Goal: Find specific page/section: Find specific page/section

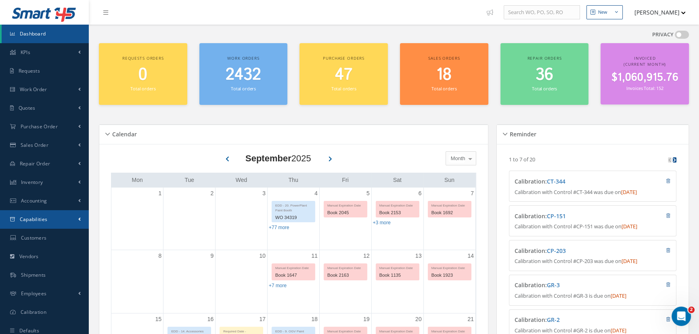
click at [50, 215] on link "Capabilities" at bounding box center [44, 219] width 89 height 19
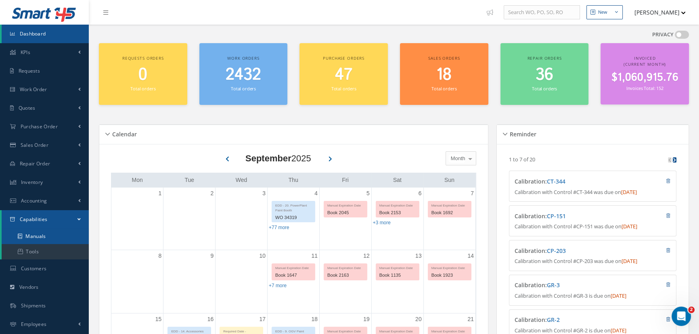
click at [51, 235] on link "Manuals" at bounding box center [45, 236] width 87 height 15
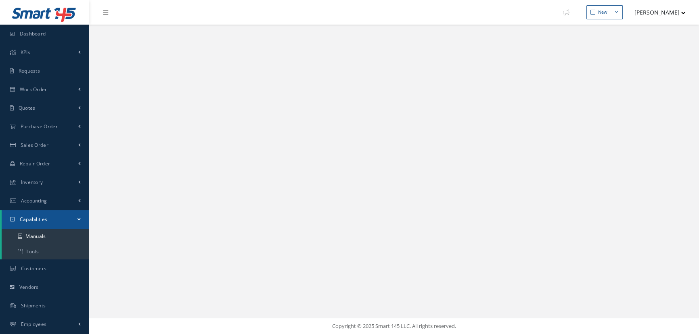
select select "25"
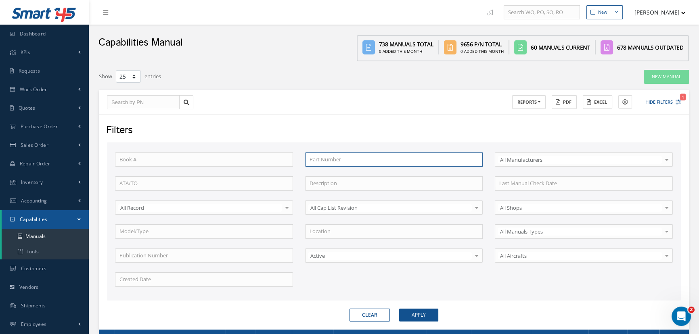
click at [344, 157] on input "text" at bounding box center [394, 160] width 178 height 15
type input "1"
type input "15"
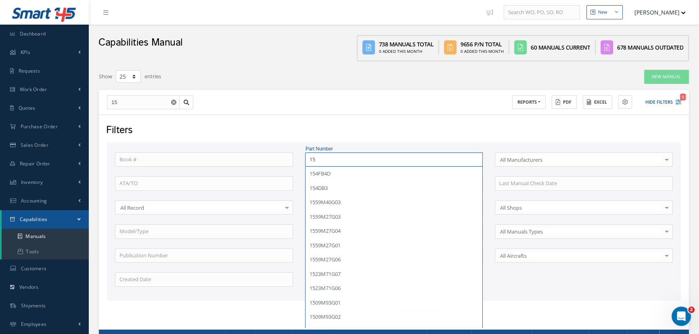
type input "155"
type input "1550"
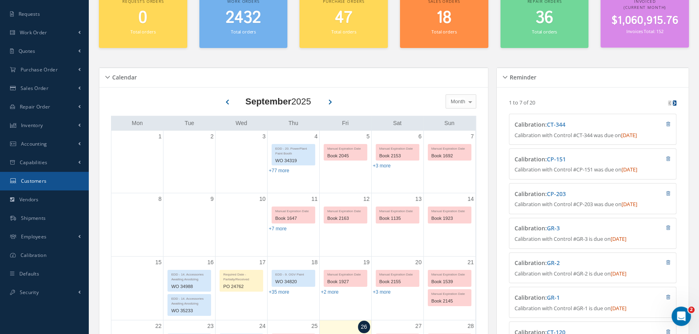
scroll to position [73, 0]
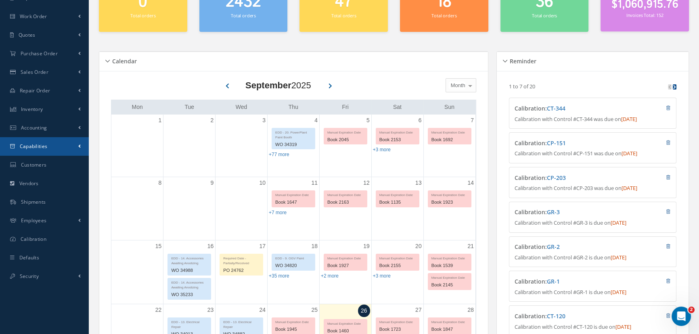
click at [38, 148] on span "Capabilities" at bounding box center [34, 146] width 28 height 7
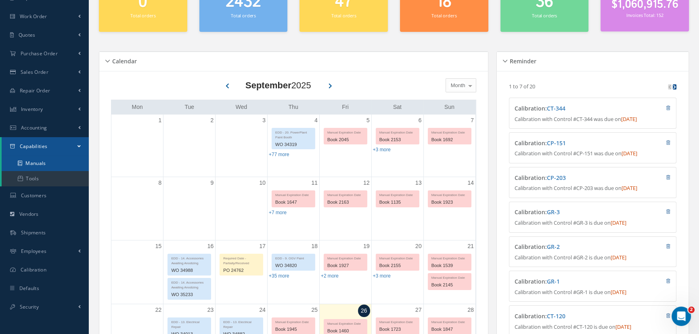
click at [40, 166] on link "Manuals" at bounding box center [45, 163] width 87 height 15
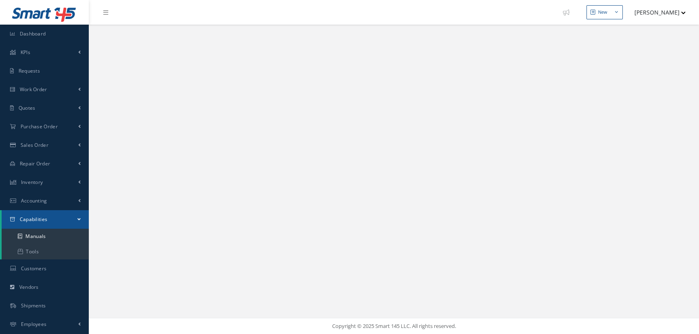
select select "25"
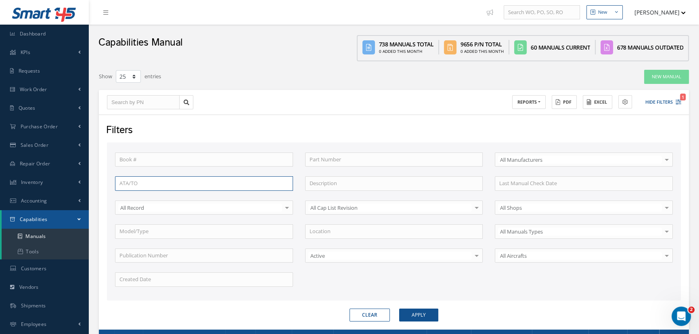
click at [173, 188] on input "text" at bounding box center [204, 183] width 178 height 15
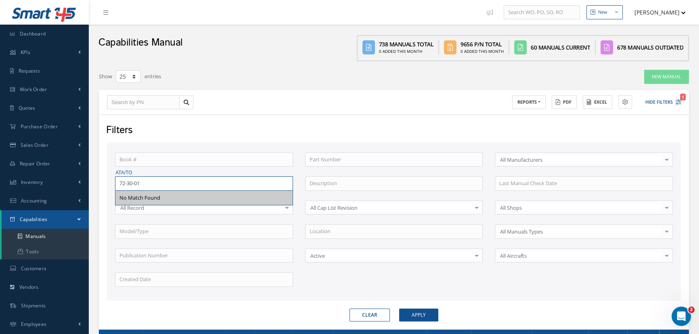
type input "72-30-01"
click at [399, 309] on button "Apply" at bounding box center [418, 315] width 39 height 13
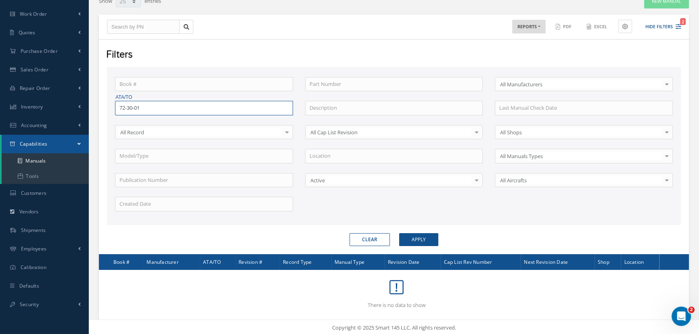
scroll to position [76, 0]
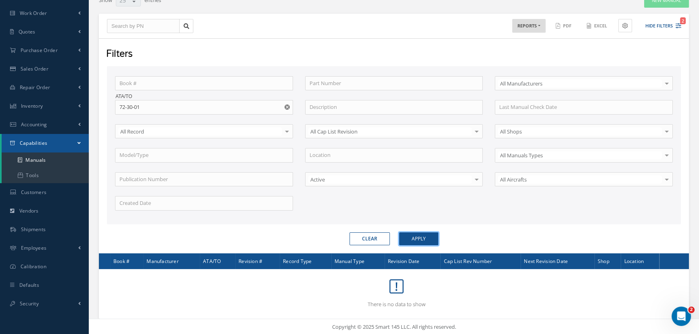
click at [416, 238] on button "Apply" at bounding box center [418, 239] width 39 height 13
